Goal: Information Seeking & Learning: Learn about a topic

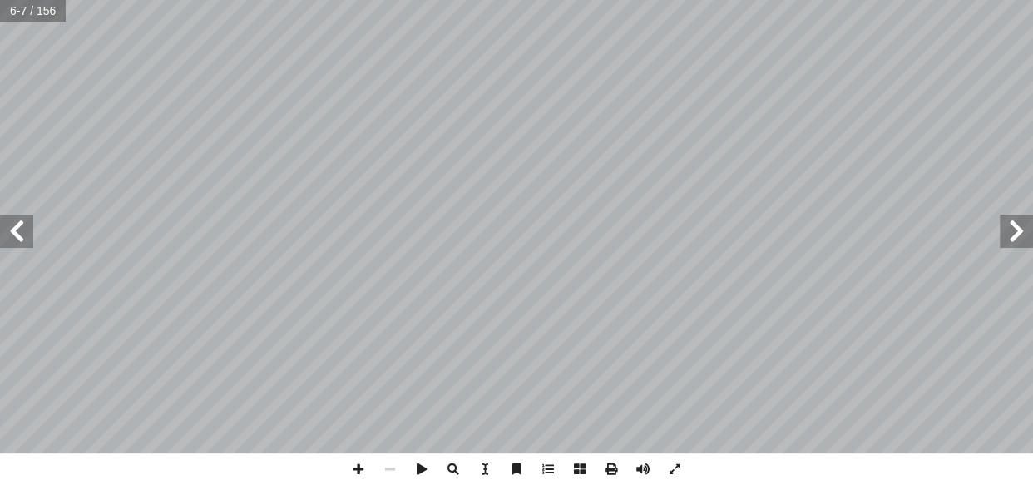
click at [14, 243] on span at bounding box center [16, 231] width 33 height 33
click at [392, 336] on span at bounding box center [390, 469] width 32 height 32
click at [24, 219] on span at bounding box center [16, 231] width 33 height 33
click at [6, 228] on span at bounding box center [16, 231] width 33 height 33
click at [21, 229] on span at bounding box center [16, 231] width 33 height 33
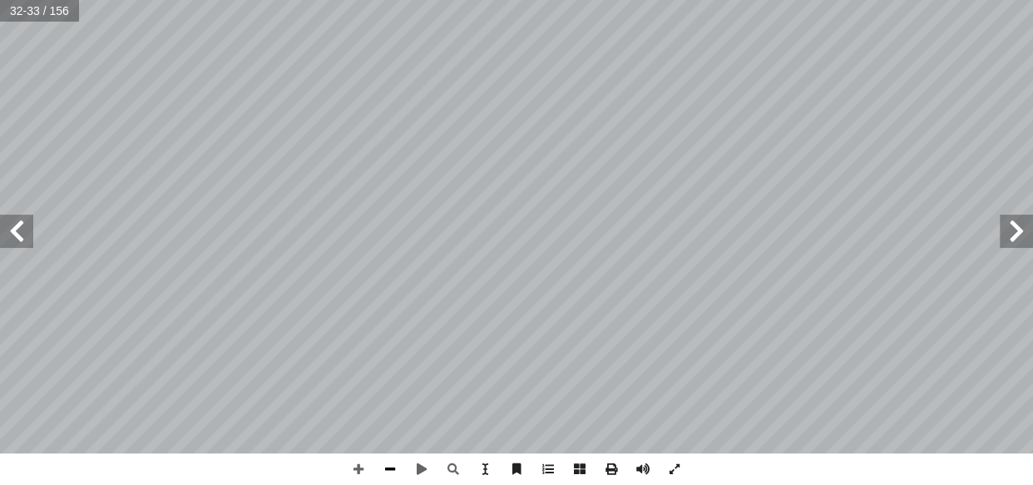
click at [394, 336] on span at bounding box center [390, 469] width 32 height 32
click at [19, 233] on span at bounding box center [16, 231] width 33 height 33
click at [821, 230] on span at bounding box center [1016, 231] width 33 height 33
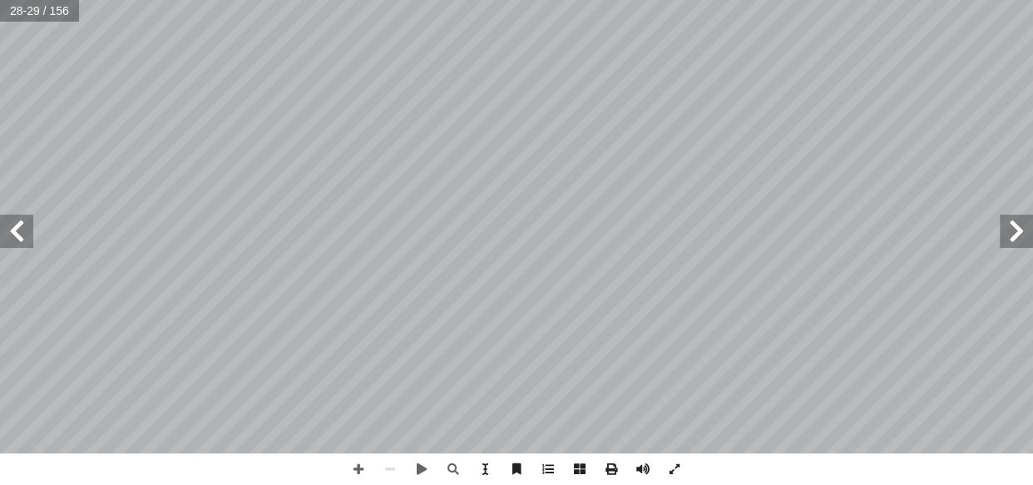
click at [821, 230] on span at bounding box center [1016, 231] width 33 height 33
click at [383, 336] on span at bounding box center [390, 469] width 32 height 32
click at [17, 225] on span at bounding box center [16, 231] width 33 height 33
click at [356, 336] on span at bounding box center [359, 469] width 32 height 32
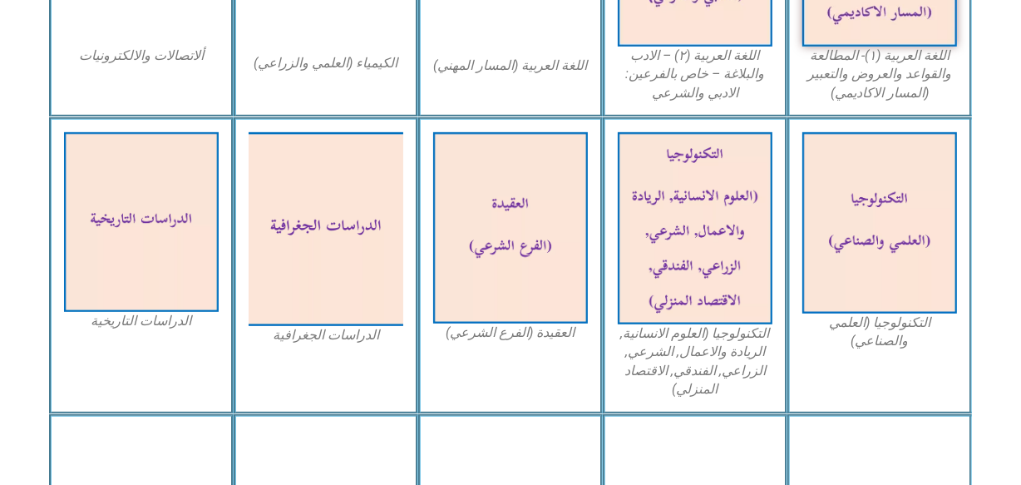
scroll to position [722, 0]
